Goal: Transaction & Acquisition: Subscribe to service/newsletter

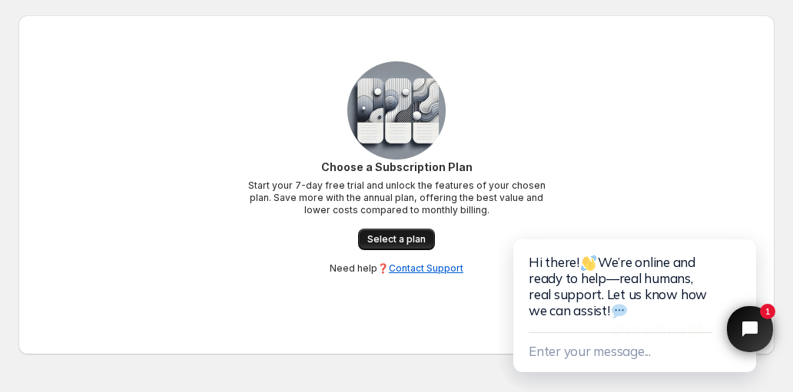
click at [392, 235] on span "Select a plan" at bounding box center [396, 239] width 58 height 12
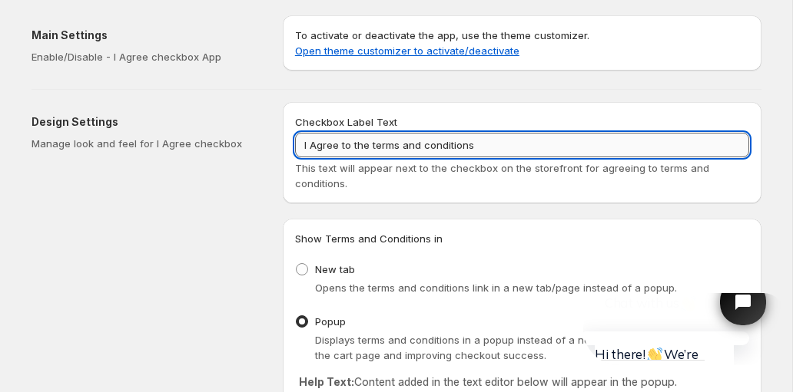
click at [399, 151] on input "I Agree to the terms and conditions" at bounding box center [522, 145] width 454 height 25
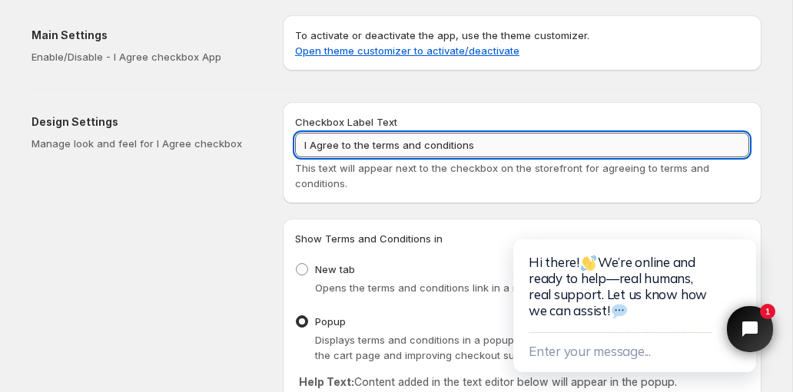
click at [399, 151] on input "I Agree to the terms and conditions" at bounding box center [522, 145] width 454 height 25
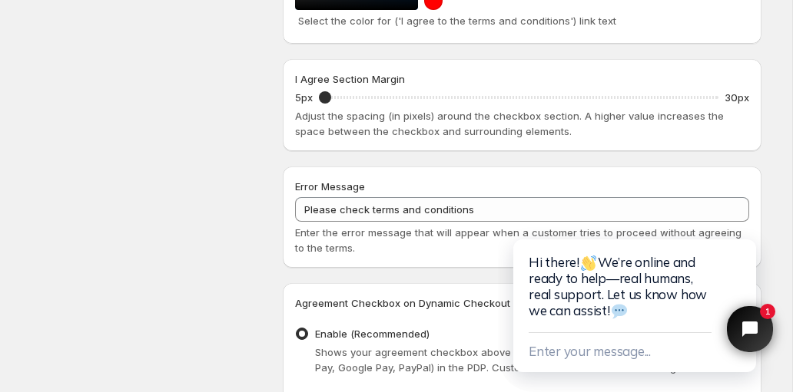
scroll to position [665, 0]
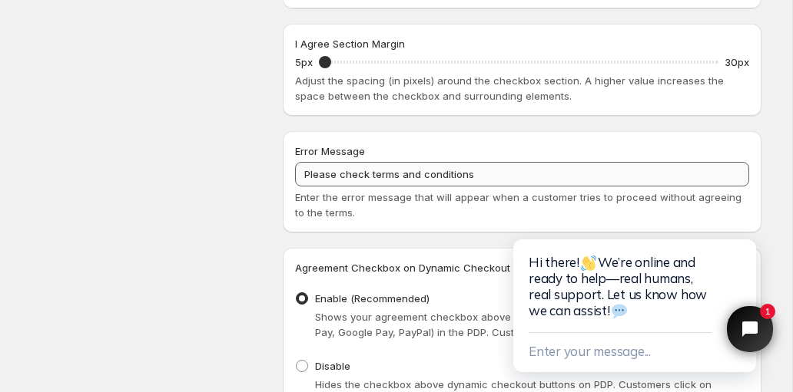
type input "Hyväksyn sivuston käyttöehdot"
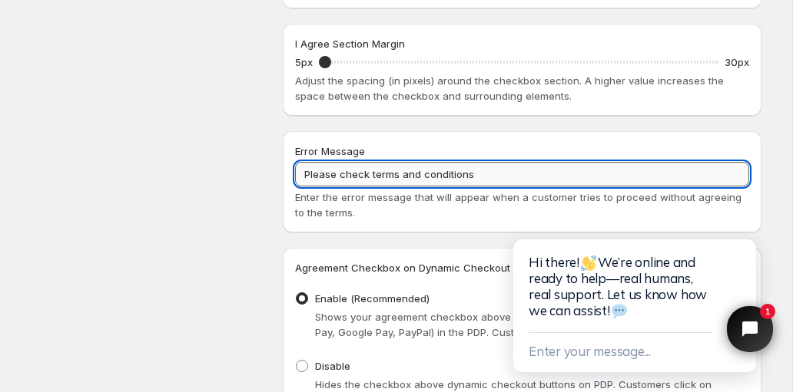
click at [339, 177] on input "Please check terms and conditions" at bounding box center [522, 174] width 454 height 25
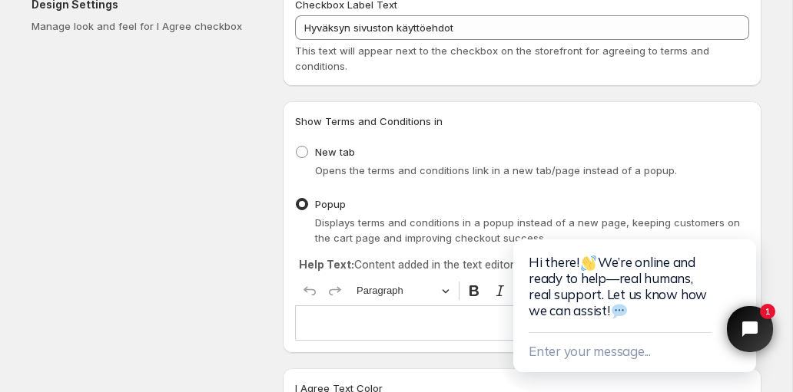
scroll to position [0, 0]
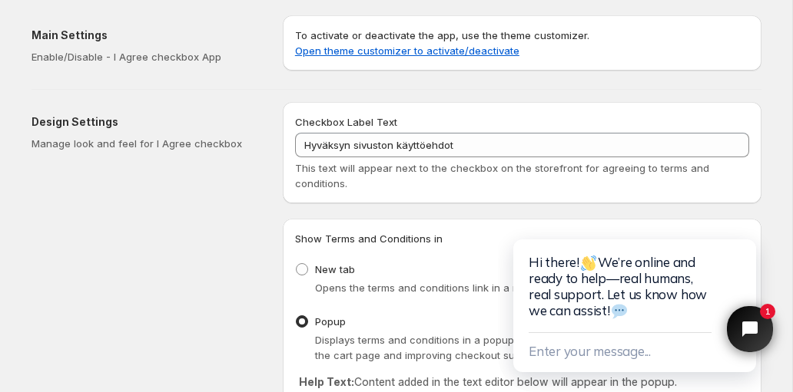
type input "Sinun täytyy ensin hyväksyä sivuston käyttöehdot"
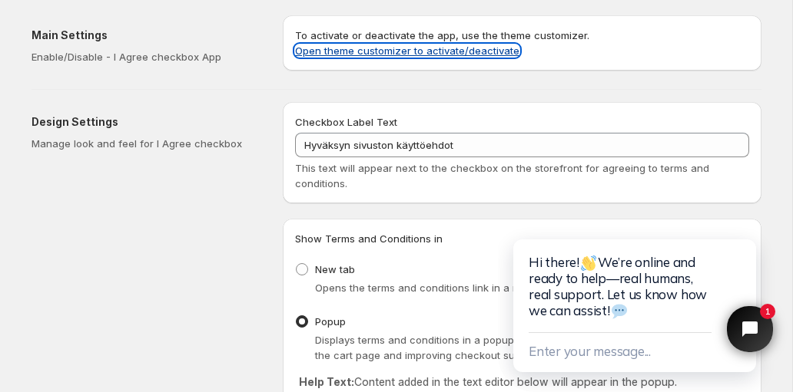
click at [380, 54] on link "Open theme customizer to activate/deactivate" at bounding box center [407, 51] width 224 height 12
